Goal: Task Accomplishment & Management: Manage account settings

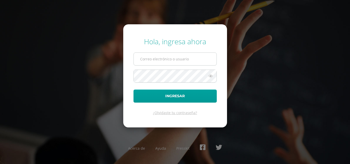
click at [163, 58] on input "text" at bounding box center [175, 59] width 83 height 13
type input "c"
type input "[EMAIL_ADDRESS][DOMAIN_NAME]"
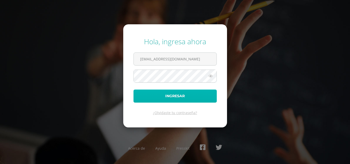
click at [180, 95] on button "Ingresar" at bounding box center [174, 96] width 83 height 13
